Goal: Use online tool/utility: Utilize a website feature to perform a specific function

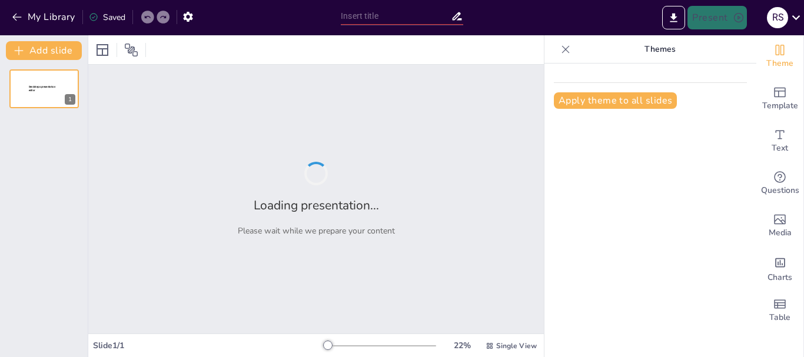
type input "Fundamentos [PERSON_NAME]: Estructura y Funciones en la Cadena de Suministro"
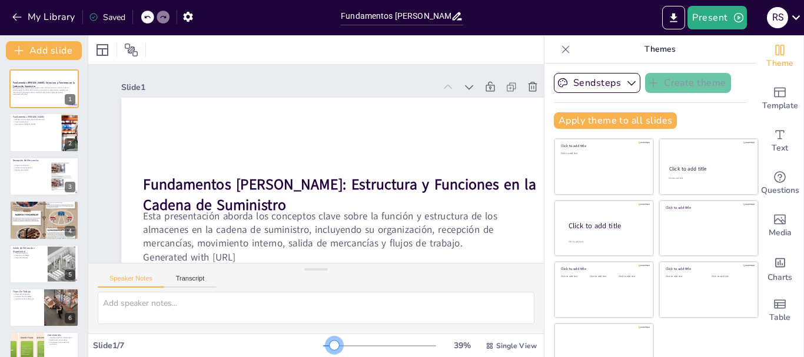
click at [323, 346] on div at bounding box center [379, 345] width 113 height 9
click at [15, 227] on div at bounding box center [44, 220] width 71 height 177
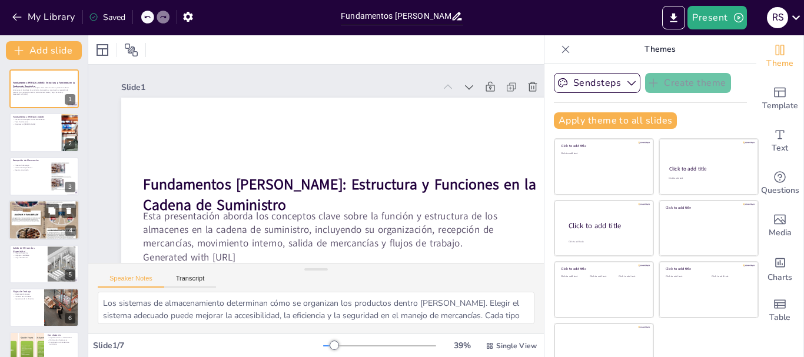
scroll to position [12, 0]
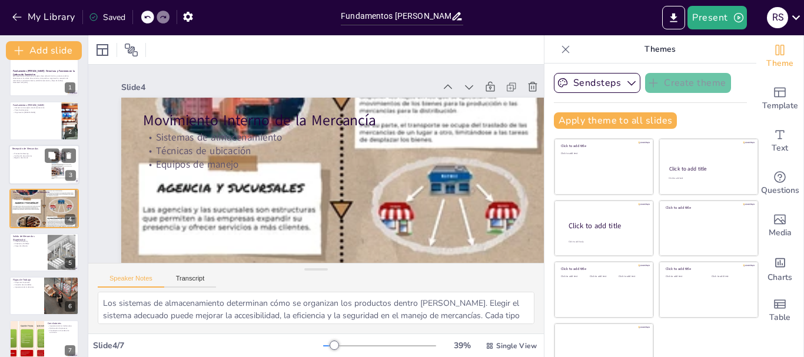
click at [31, 161] on div at bounding box center [44, 165] width 71 height 40
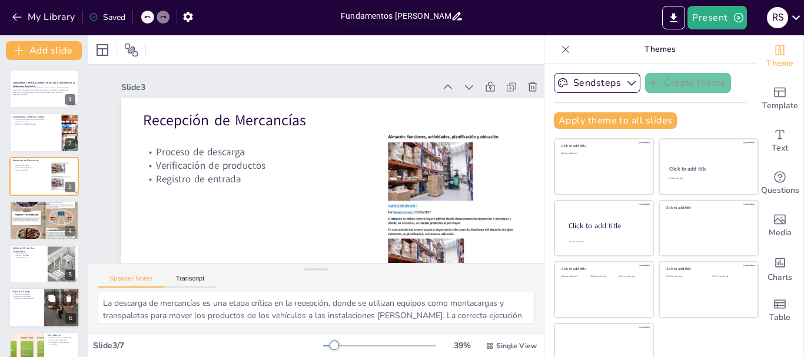
click at [37, 312] on div at bounding box center [44, 308] width 71 height 40
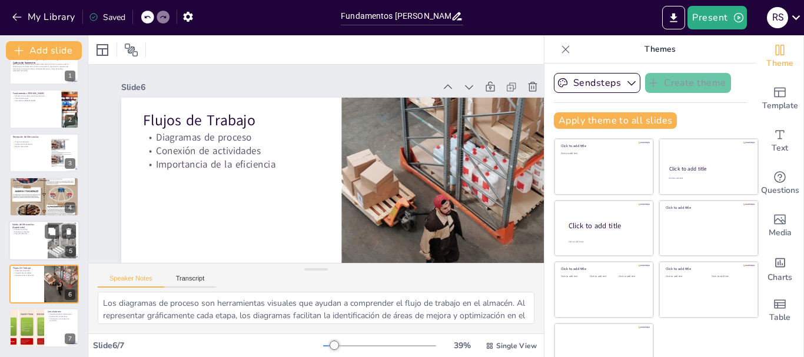
click at [28, 237] on div at bounding box center [44, 241] width 71 height 40
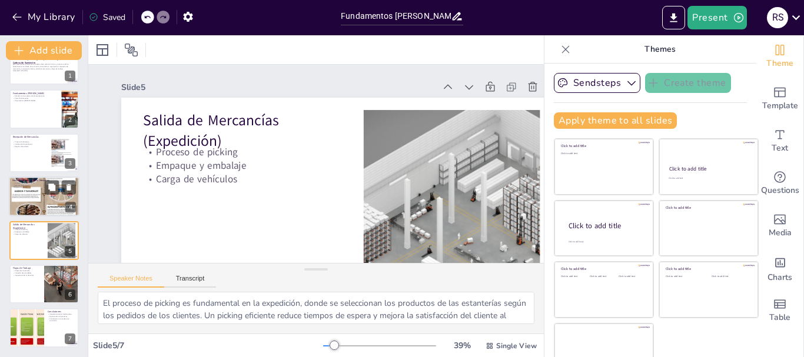
click at [28, 200] on div at bounding box center [44, 196] width 71 height 177
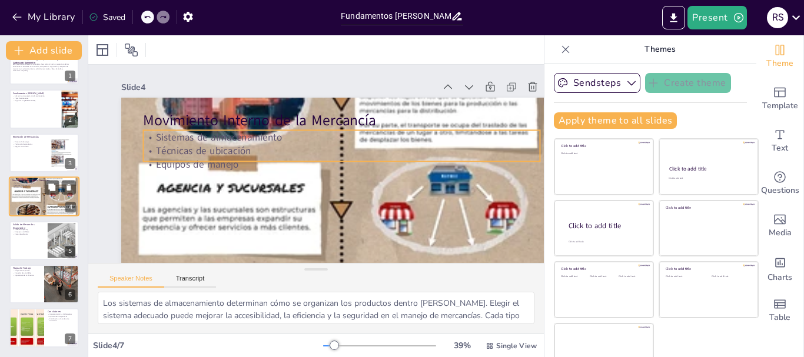
scroll to position [12, 0]
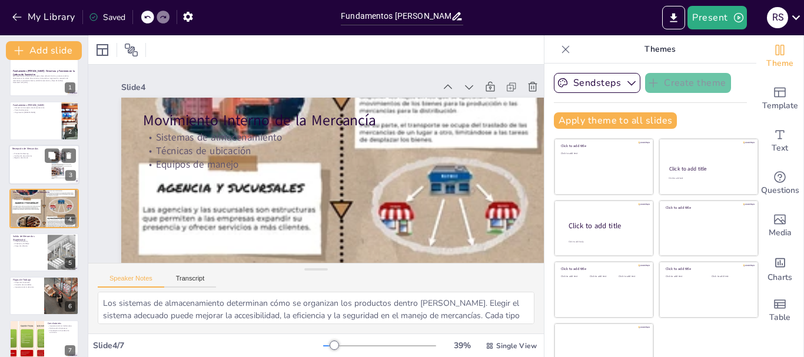
click at [24, 160] on div at bounding box center [44, 165] width 71 height 40
type textarea "La descarga de mercancías es una etapa crítica en la recepción, donde se utiliz…"
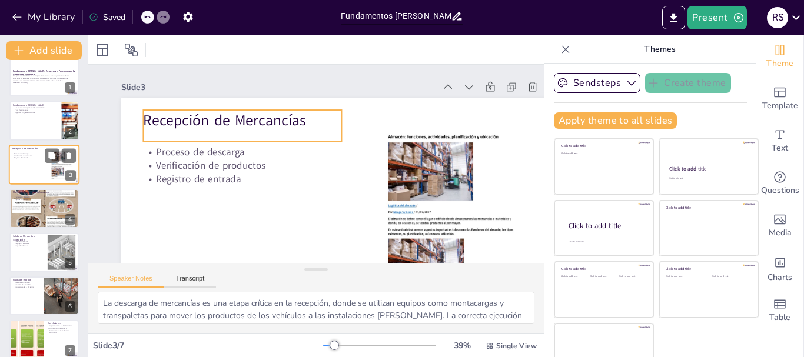
scroll to position [0, 0]
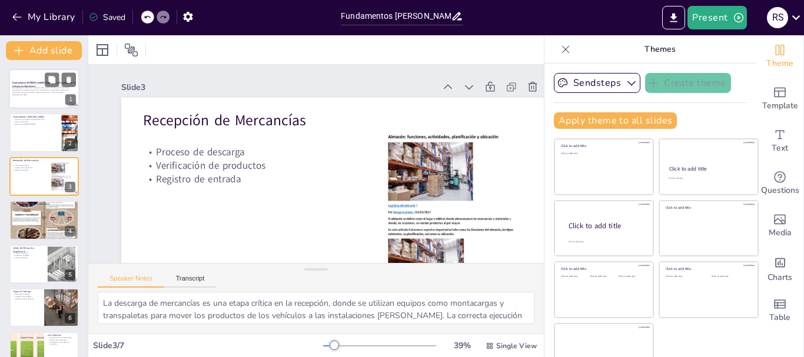
click at [25, 82] on strong "Fundamentos [PERSON_NAME]: Estructura y Funciones en la Cadena de Suministro" at bounding box center [43, 84] width 63 height 6
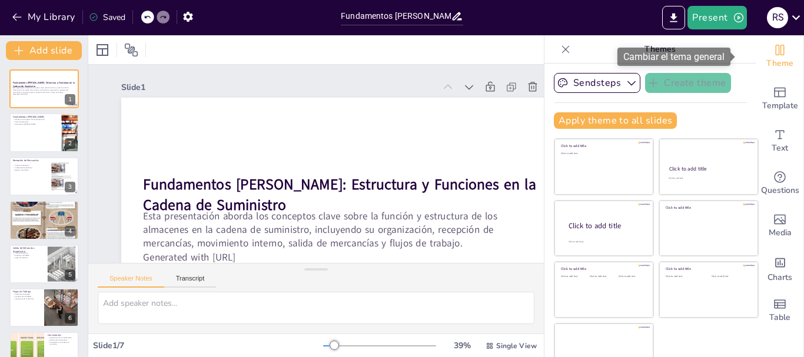
click at [776, 52] on icon "Change the overall theme" at bounding box center [780, 50] width 9 height 11
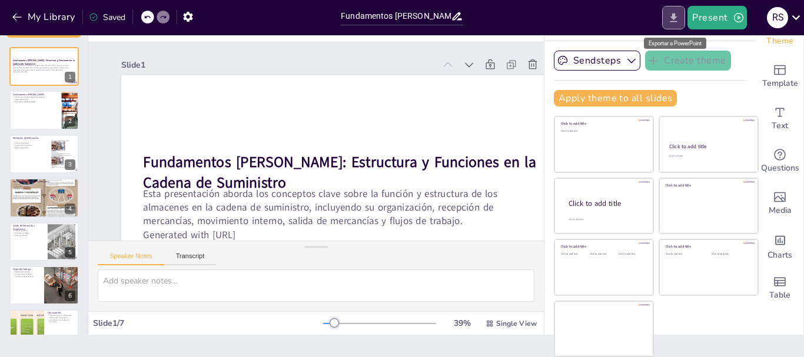
click at [677, 12] on icon "Export to PowerPoint" at bounding box center [674, 18] width 12 height 12
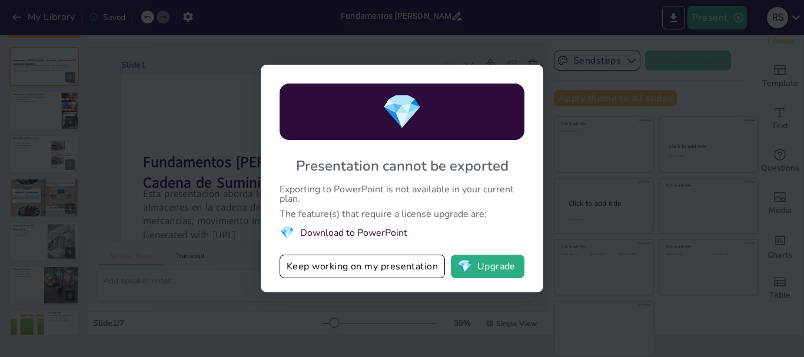
click at [452, 39] on div "💎 Presentation cannot be exported Exporting to PowerPoint is not available in y…" at bounding box center [402, 178] width 804 height 357
click at [435, 53] on div "💎 Presentation cannot be exported Exporting to PowerPoint is not available in y…" at bounding box center [402, 178] width 804 height 357
